Goal: Check status: Check status

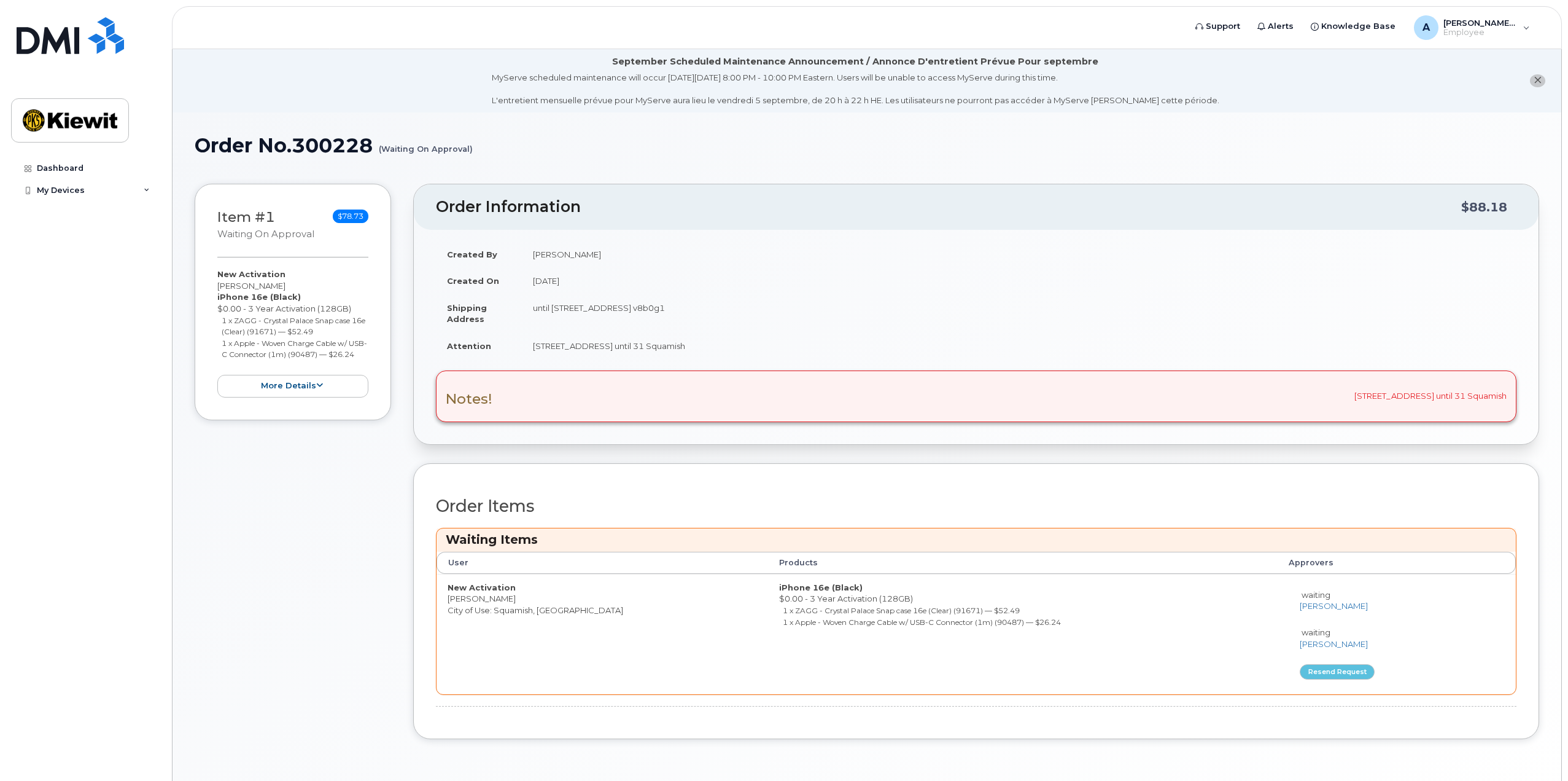
click at [549, 304] on td "until [STREET_ADDRESS] v8b0g1" at bounding box center [1019, 313] width 995 height 38
click at [1373, 395] on div "Notes! [STREET_ADDRESS]" at bounding box center [976, 396] width 1081 height 52
drag, startPoint x: 1362, startPoint y: 393, endPoint x: 1480, endPoint y: 393, distance: 118.0
click at [1480, 393] on div "Notes! [STREET_ADDRESS]" at bounding box center [976, 396] width 1081 height 52
click at [1480, 392] on div "Notes! [STREET_ADDRESS]" at bounding box center [976, 396] width 1081 height 52
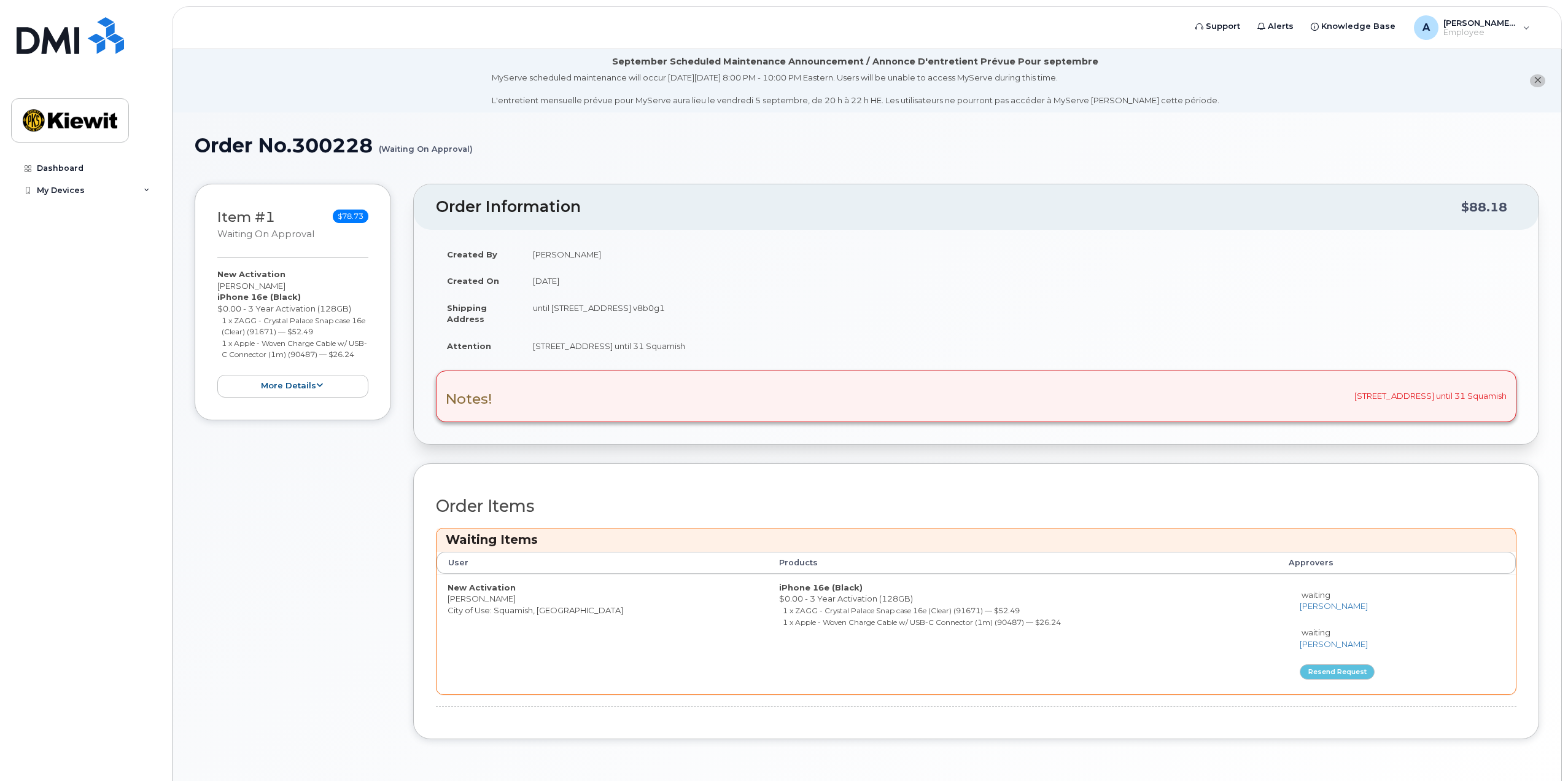
click at [1451, 398] on div "Notes! [STREET_ADDRESS]" at bounding box center [976, 396] width 1081 height 52
click at [1426, 389] on div "Notes! [STREET_ADDRESS]" at bounding box center [976, 396] width 1081 height 52
click at [1449, 389] on div "Notes! [STREET_ADDRESS]" at bounding box center [976, 396] width 1081 height 52
click at [1446, 393] on div "Notes! [STREET_ADDRESS]" at bounding box center [976, 396] width 1081 height 52
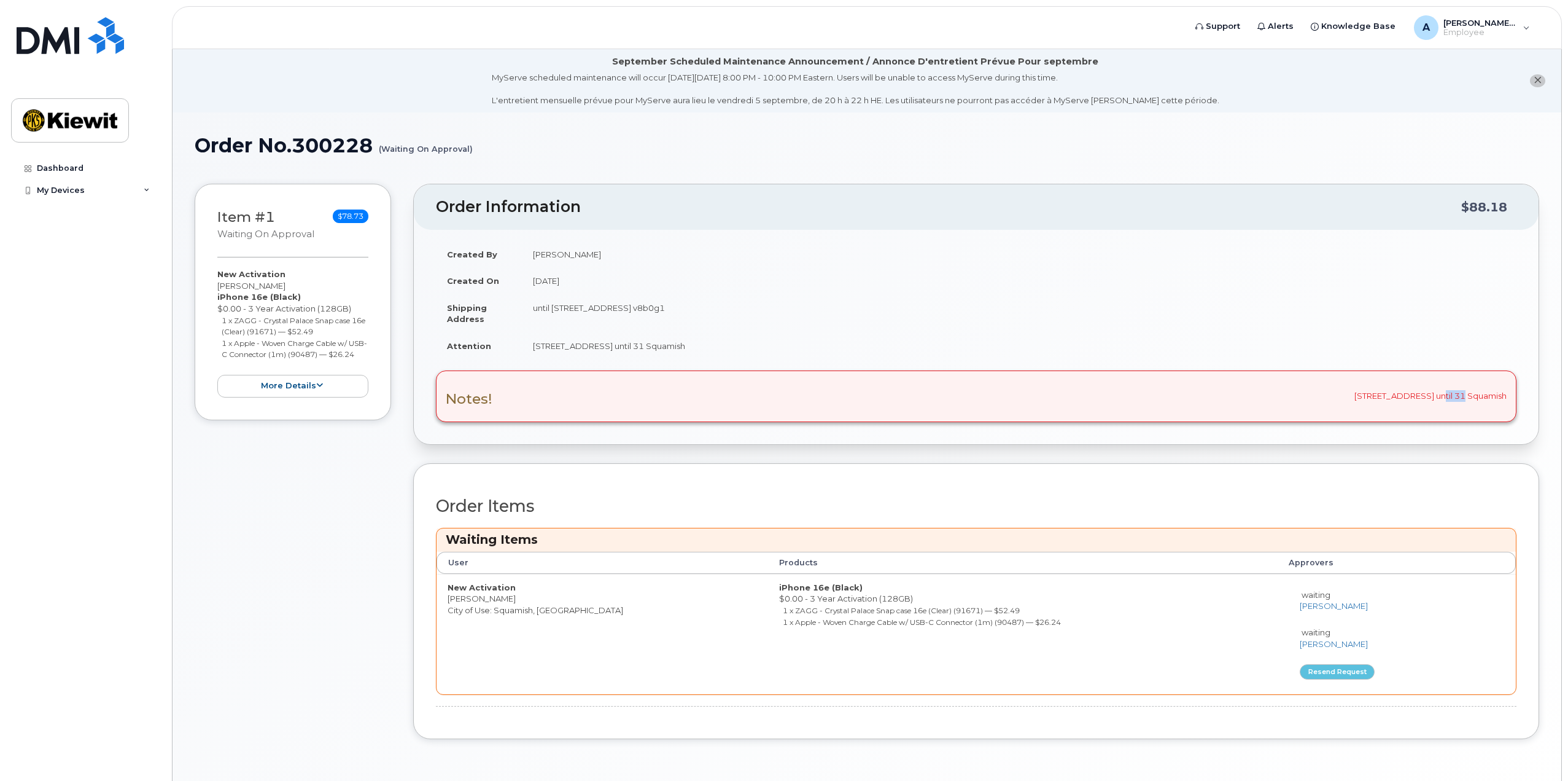
click at [1446, 393] on div "Notes! [STREET_ADDRESS]" at bounding box center [976, 396] width 1081 height 52
click at [1357, 298] on td "until [STREET_ADDRESS] v8b0g1" at bounding box center [1019, 313] width 995 height 38
click at [311, 383] on div "New Activation [PERSON_NAME] iPhone 16e (Black) $0.00 - 3 Year Activation (128G…" at bounding box center [292, 332] width 151 height 128
click at [312, 390] on button "more details" at bounding box center [292, 386] width 151 height 23
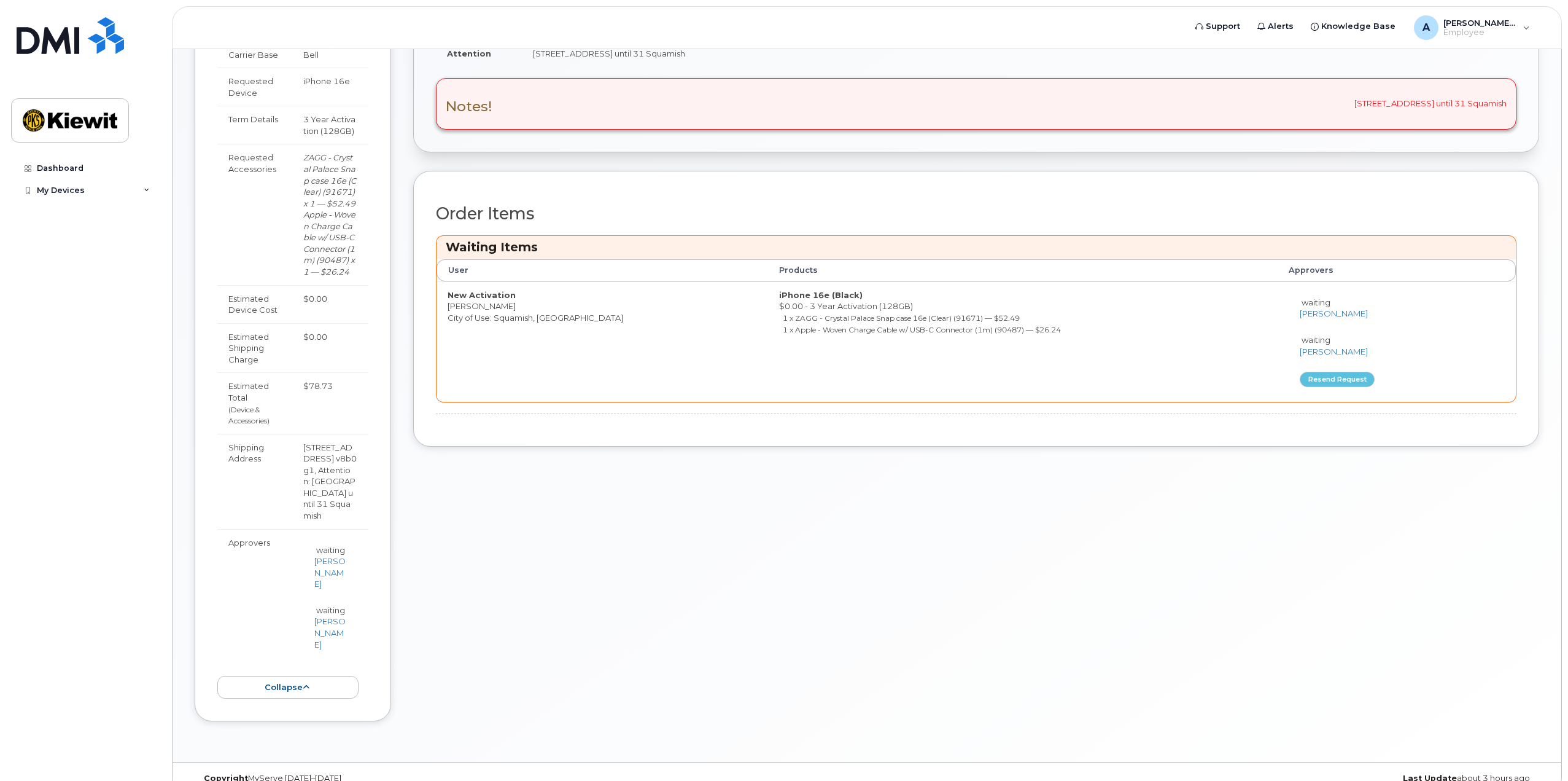
scroll to position [298, 0]
click at [326, 670] on button "collapse" at bounding box center [288, 681] width 141 height 23
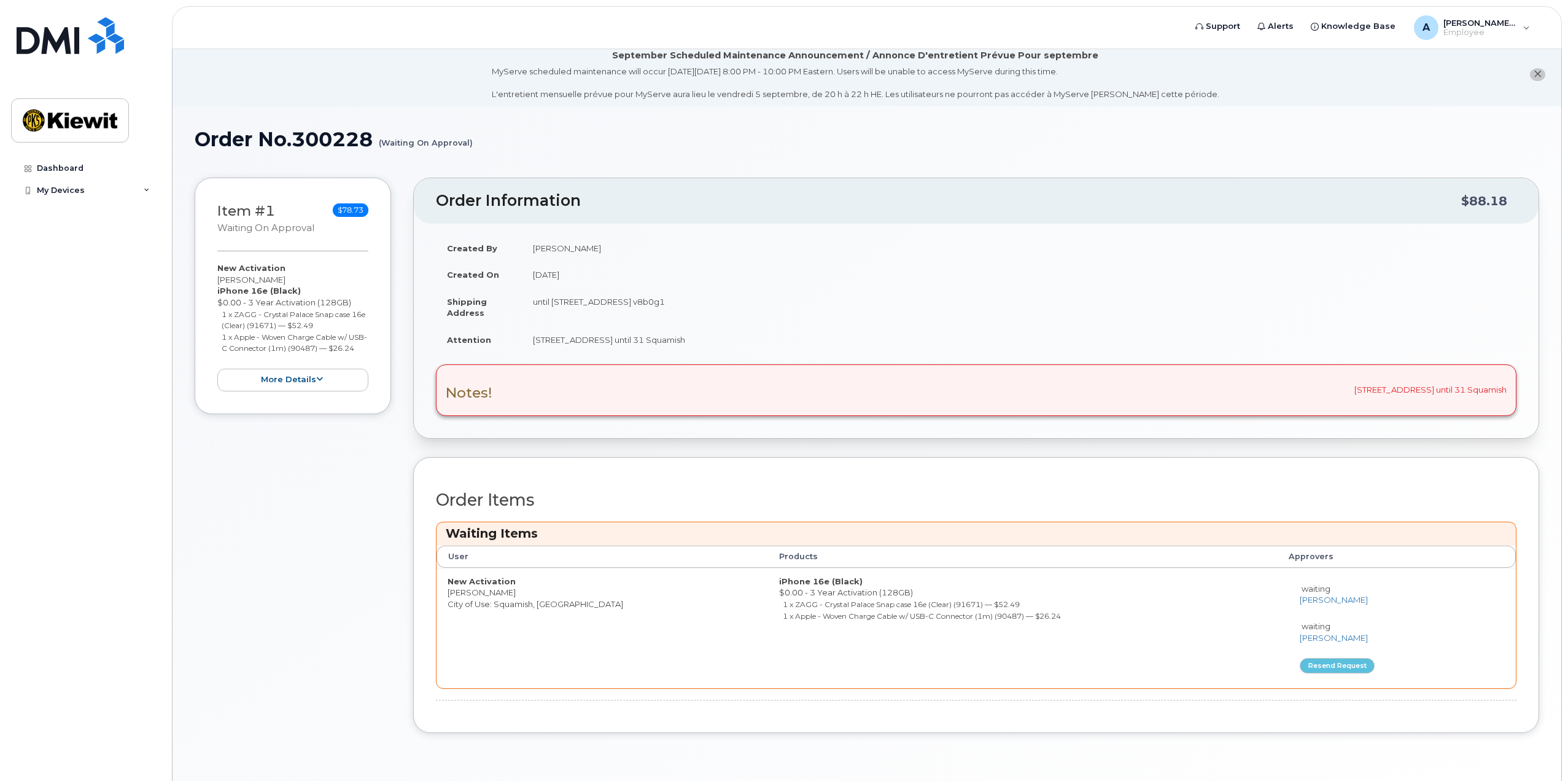
scroll to position [0, 0]
